Goal: Ask a question

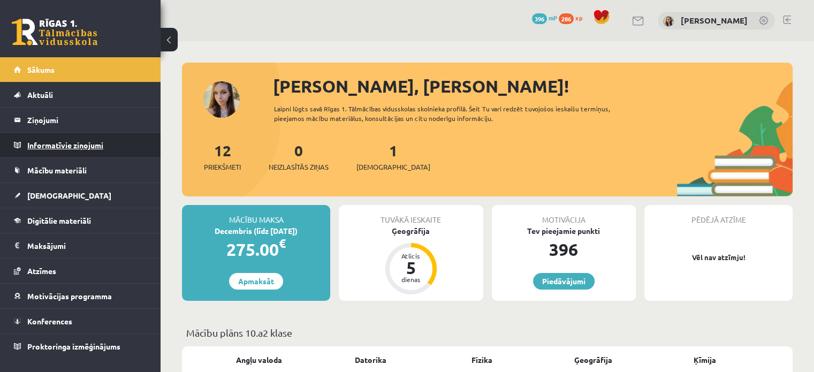
click at [75, 146] on legend "Informatīvie ziņojumi 0" at bounding box center [87, 145] width 120 height 25
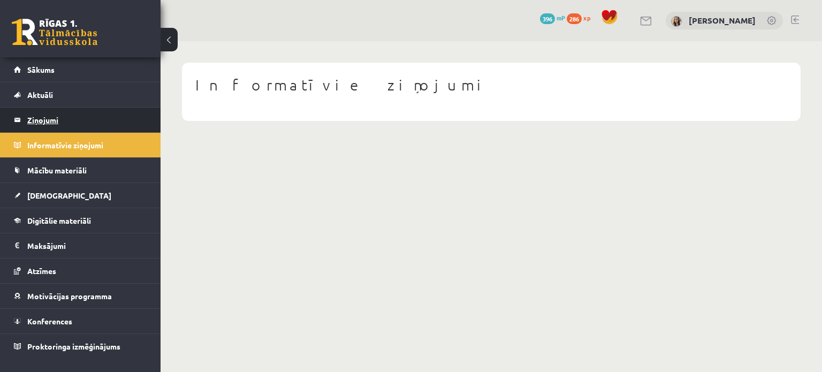
click at [45, 121] on legend "Ziņojumi 0" at bounding box center [87, 120] width 120 height 25
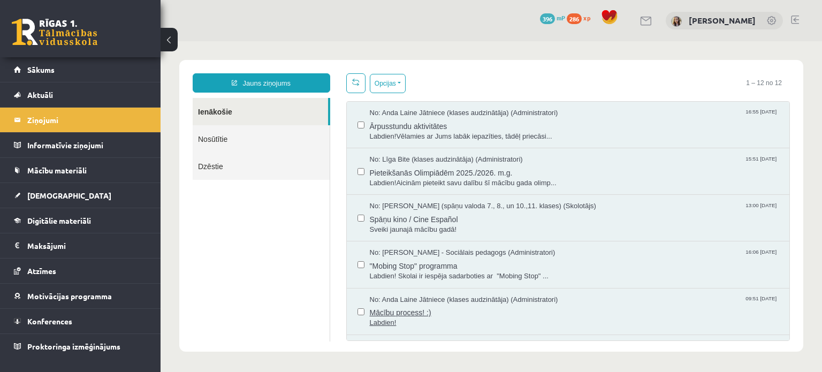
click at [387, 313] on span "Mācību process! :)" at bounding box center [575, 311] width 410 height 13
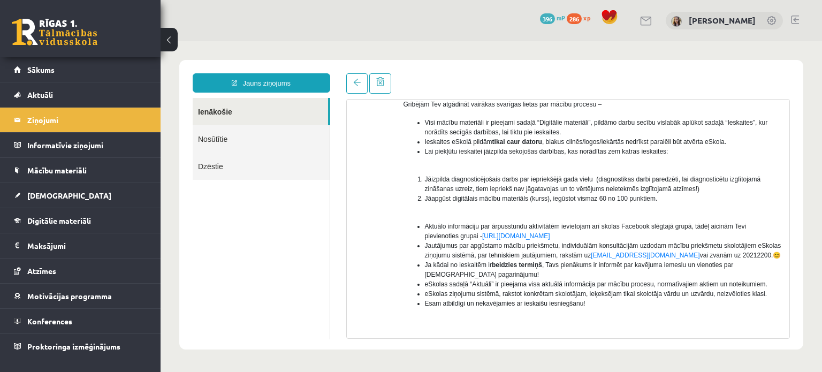
scroll to position [117, 0]
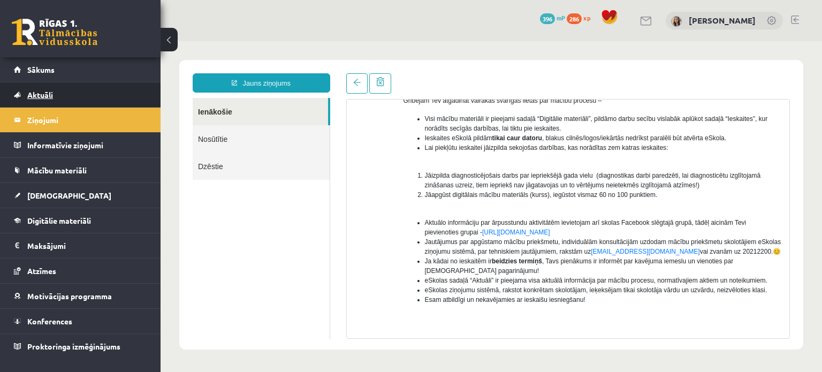
click at [30, 87] on link "Aktuāli" at bounding box center [80, 94] width 133 height 25
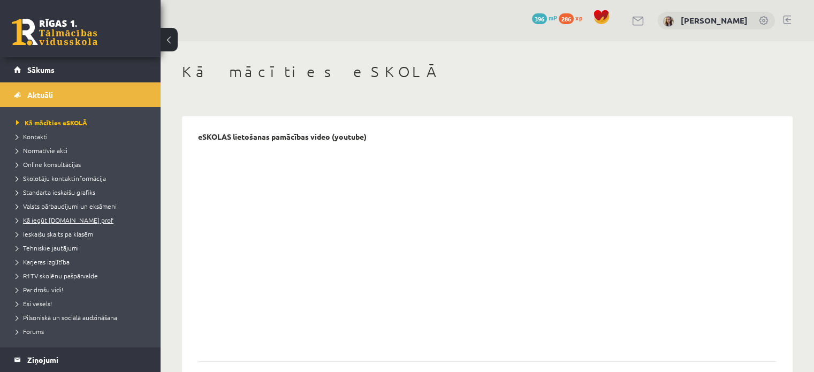
click at [35, 222] on span "Kā iegūt [DOMAIN_NAME] prof" at bounding box center [64, 220] width 97 height 9
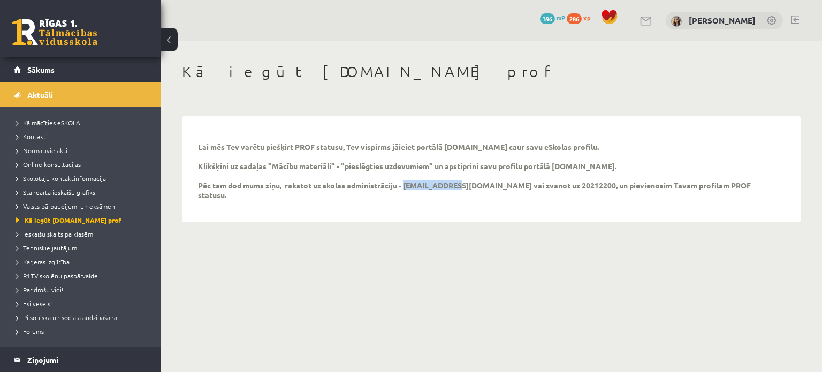
drag, startPoint x: 403, startPoint y: 186, endPoint x: 449, endPoint y: 184, distance: 45.6
click at [449, 184] on p "Lai mēs Tev varētu piešķirt PROF statusu, Tev vispirms jāieiet portālā uzdevumi…" at bounding box center [483, 171] width 571 height 58
copy p "info@r1tv.lv"
click at [652, 21] on link at bounding box center [646, 21] width 13 height 9
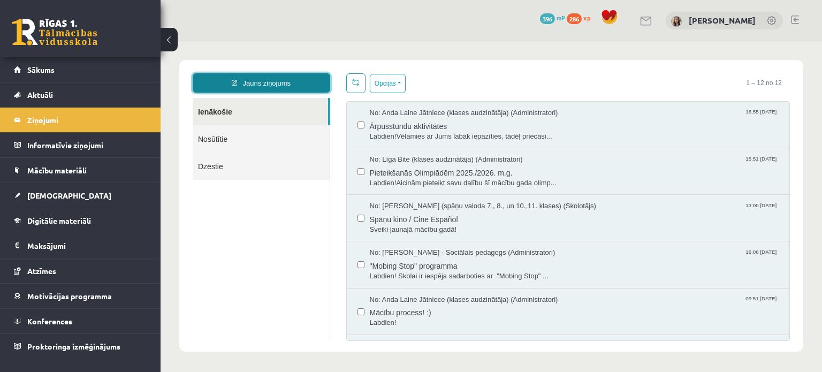
click at [286, 82] on link "Jauns ziņojums" at bounding box center [262, 82] width 138 height 19
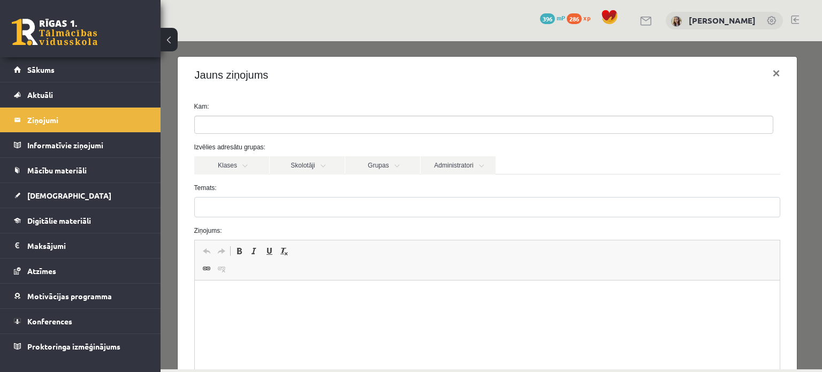
click at [285, 125] on ul at bounding box center [484, 124] width 578 height 17
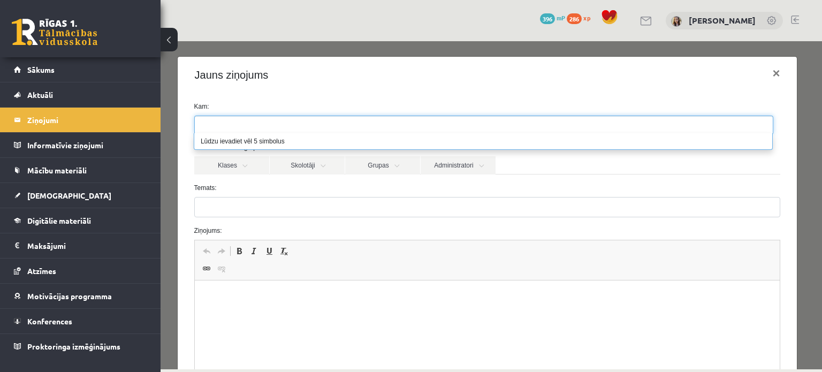
paste input "**********"
type input "**********"
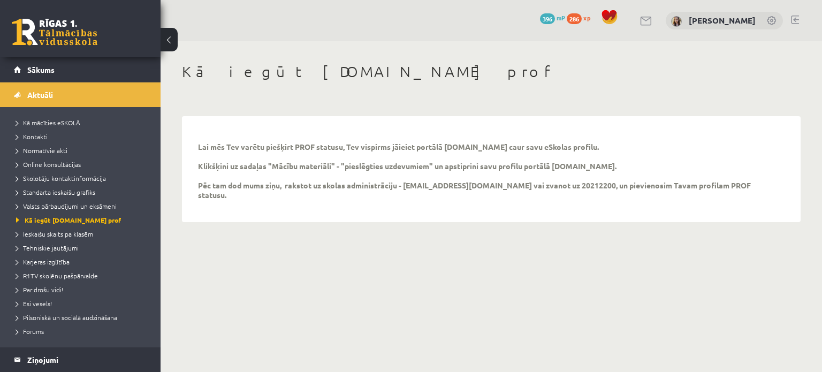
click at [47, 47] on div "0 Dāvanas 396 mP 286 xp" at bounding box center [80, 28] width 161 height 57
click at [51, 41] on link at bounding box center [55, 32] width 86 height 27
